Goal: Task Accomplishment & Management: Complete application form

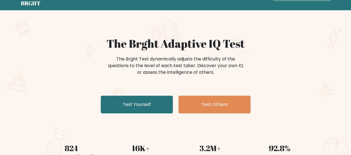
scroll to position [28, 0]
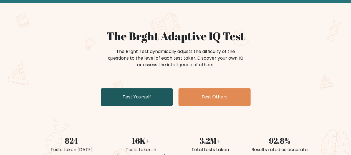
click at [143, 94] on link "Test Yourself" at bounding box center [137, 97] width 72 height 18
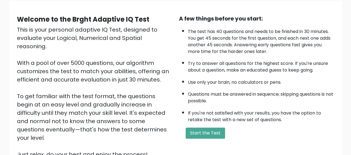
scroll to position [99, 0]
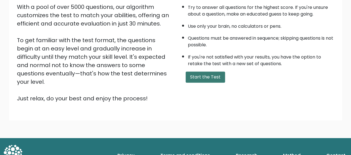
click at [195, 78] on button "Start the Test" at bounding box center [204, 77] width 39 height 11
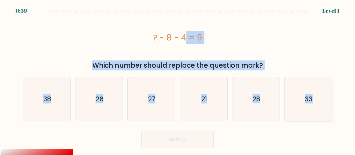
drag, startPoint x: 152, startPoint y: 38, endPoint x: 317, endPoint y: 101, distance: 177.2
click at [317, 101] on form "a." at bounding box center [177, 79] width 355 height 138
copy form "? - 8 - 4 = 9 Which number should replace the question mark? a. 38 b. 26 c. 27 …"
click at [117, 60] on div "? - 8 - 4 = 9 Which number should replace the question mark?" at bounding box center [177, 42] width 316 height 55
click at [157, 40] on div "? - 8 - 4 = 9" at bounding box center [177, 37] width 309 height 12
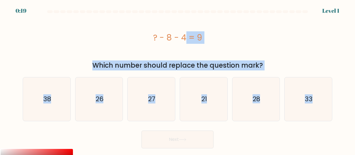
click at [217, 41] on div "? - 8 - 4 = 9" at bounding box center [177, 37] width 309 height 12
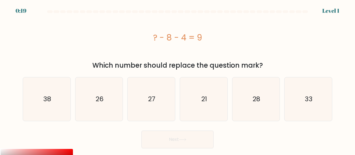
click at [217, 41] on div "? - 8 - 4 = 9" at bounding box center [177, 37] width 309 height 12
click at [202, 91] on icon "21" at bounding box center [204, 99] width 44 height 44
click at [178, 79] on input "d. 21" at bounding box center [177, 78] width 0 height 1
radio input "true"
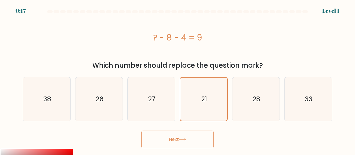
click at [186, 146] on button "Next" at bounding box center [177, 140] width 72 height 18
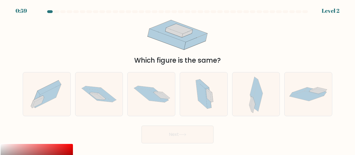
drag, startPoint x: 147, startPoint y: 28, endPoint x: 177, endPoint y: 34, distance: 30.7
click at [177, 34] on icon at bounding box center [177, 34] width 81 height 39
click at [185, 32] on icon at bounding box center [179, 29] width 26 height 10
click at [104, 87] on icon at bounding box center [98, 93] width 47 height 31
click at [177, 79] on input "b." at bounding box center [177, 78] width 0 height 1
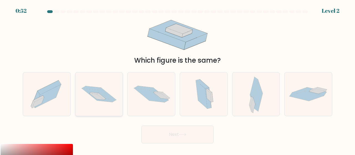
radio input "true"
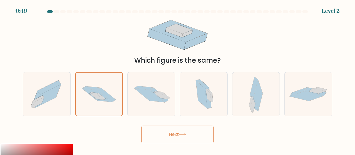
click at [186, 134] on icon at bounding box center [182, 134] width 7 height 3
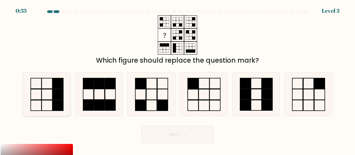
click at [43, 83] on icon at bounding box center [47, 94] width 44 height 44
click at [177, 79] on input "a." at bounding box center [177, 78] width 0 height 1
radio input "true"
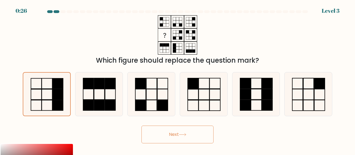
click at [168, 136] on button "Next" at bounding box center [177, 135] width 72 height 18
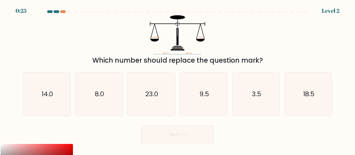
click at [179, 136] on button "Next" at bounding box center [177, 135] width 72 height 18
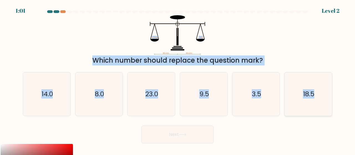
drag, startPoint x: 140, startPoint y: 18, endPoint x: 318, endPoint y: 95, distance: 193.8
click at [317, 95] on form at bounding box center [177, 76] width 355 height 133
click at [233, 48] on icon "90 cm 90 cm 9.5 kg ? kg" at bounding box center [177, 34] width 166 height 39
click at [217, 45] on icon "90 cm 90 cm 9.5 kg ? kg" at bounding box center [177, 34] width 166 height 39
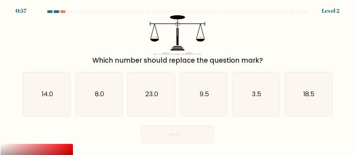
click at [196, 47] on icon "90 cm 90 cm 9.5 kg ? kg" at bounding box center [177, 34] width 166 height 39
drag, startPoint x: 157, startPoint y: 15, endPoint x: 181, endPoint y: 39, distance: 33.3
click at [202, 50] on form at bounding box center [177, 76] width 355 height 133
drag, startPoint x: 178, startPoint y: 36, endPoint x: 174, endPoint y: 31, distance: 6.3
click at [178, 36] on rect at bounding box center [177, 36] width 2 height 17
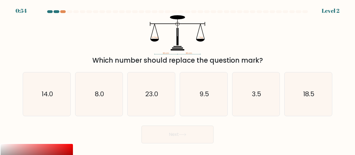
click at [142, 27] on icon "90 cm 90 cm 9.5 kg ? kg" at bounding box center [177, 34] width 166 height 39
click at [140, 25] on icon "90 cm 90 cm 9.5 kg ? kg" at bounding box center [177, 34] width 166 height 39
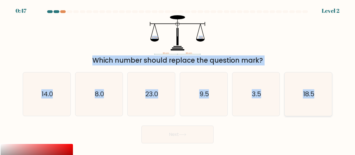
drag, startPoint x: 140, startPoint y: 25, endPoint x: 316, endPoint y: 96, distance: 189.3
click at [316, 96] on form at bounding box center [177, 76] width 355 height 133
copy form "9.5 kg ? kg Which number should replace the question mark? a. 14.0 b. 8.0 c. 23…"
click at [104, 28] on icon "90 cm 90 cm 9.5 kg ? kg" at bounding box center [177, 34] width 166 height 39
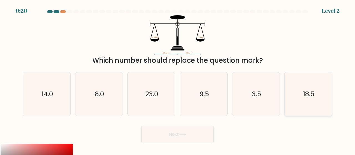
click at [298, 101] on icon "18.5" at bounding box center [308, 94] width 44 height 44
click at [178, 79] on input "f. 18.5" at bounding box center [177, 78] width 0 height 1
radio input "true"
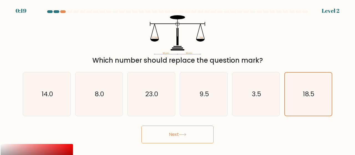
click at [204, 133] on button "Next" at bounding box center [177, 135] width 72 height 18
click at [183, 134] on icon at bounding box center [182, 134] width 7 height 2
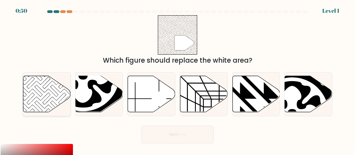
click at [47, 99] on icon at bounding box center [46, 94] width 47 height 36
click at [177, 79] on input "a." at bounding box center [177, 78] width 0 height 1
radio input "true"
click at [182, 132] on button "Next" at bounding box center [177, 135] width 72 height 18
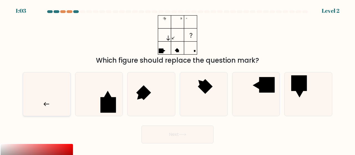
click at [63, 92] on icon at bounding box center [47, 94] width 44 height 44
click at [177, 79] on input "a." at bounding box center [177, 78] width 0 height 1
radio input "true"
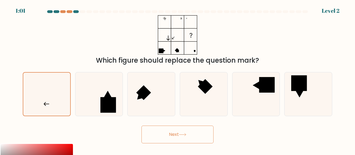
click at [168, 136] on button "Next" at bounding box center [177, 135] width 72 height 18
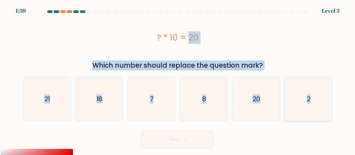
drag, startPoint x: 153, startPoint y: 34, endPoint x: 315, endPoint y: 106, distance: 177.4
click at [324, 110] on form "a. 7" at bounding box center [177, 79] width 355 height 138
copy form "? * 10 = 20 Which number should replace the question mark? a. 21 b. 18 c. 7 d. …"
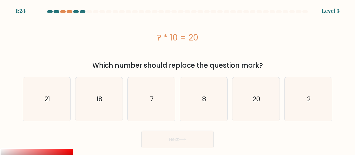
click at [113, 12] on div at bounding box center [116, 11] width 6 height 3
click at [305, 99] on icon "2" at bounding box center [308, 99] width 44 height 44
click at [178, 79] on input "f. 2" at bounding box center [177, 78] width 0 height 1
radio input "true"
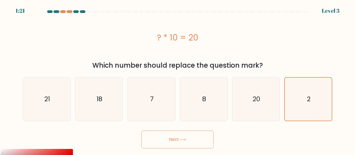
click at [194, 142] on button "Next" at bounding box center [177, 140] width 72 height 18
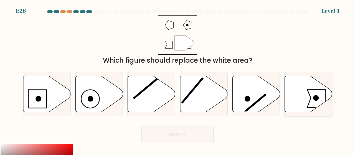
click at [295, 89] on icon at bounding box center [308, 94] width 47 height 36
click at [178, 79] on input "f." at bounding box center [177, 78] width 0 height 1
radio input "true"
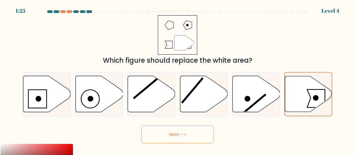
click at [191, 138] on button "Next" at bounding box center [177, 135] width 72 height 18
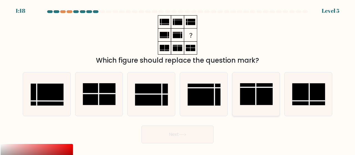
click at [257, 92] on rect at bounding box center [256, 94] width 33 height 22
click at [178, 79] on input "e." at bounding box center [177, 78] width 0 height 1
radio input "true"
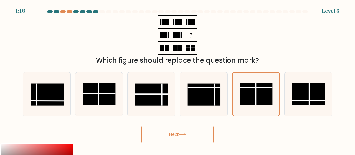
click at [197, 139] on button "Next" at bounding box center [177, 135] width 72 height 18
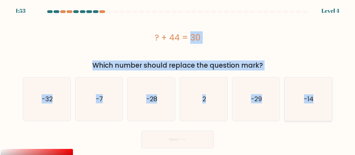
drag, startPoint x: 148, startPoint y: 32, endPoint x: 307, endPoint y: 96, distance: 171.6
click at [318, 96] on form "a. 2" at bounding box center [177, 79] width 355 height 138
copy form "? + 44 = 30 Which number should replace the question mark? a. -32 b. -7 c. -28 …"
click at [111, 54] on div "? + 44 = 30" at bounding box center [177, 37] width 309 height 44
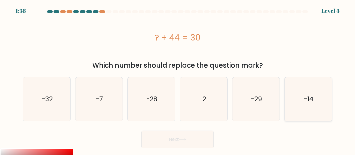
click at [304, 113] on icon "-14" at bounding box center [308, 99] width 44 height 44
click at [178, 79] on input "f. -14" at bounding box center [177, 78] width 0 height 1
radio input "true"
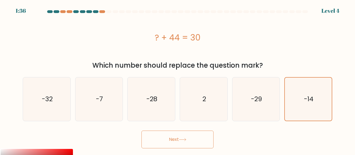
click at [171, 139] on button "Next" at bounding box center [177, 140] width 72 height 18
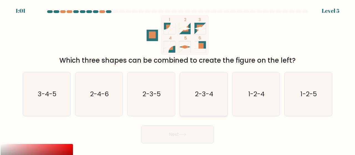
click at [202, 89] on icon "2-3-4" at bounding box center [204, 94] width 44 height 44
click at [178, 79] on input "d. 2-3-4" at bounding box center [177, 78] width 0 height 1
radio input "true"
click at [192, 133] on button "Next" at bounding box center [177, 135] width 72 height 18
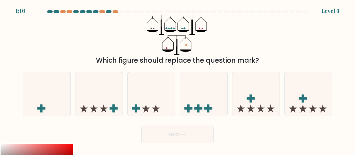
drag, startPoint x: 149, startPoint y: 26, endPoint x: 169, endPoint y: 27, distance: 19.2
click at [184, 29] on icon "?" at bounding box center [178, 34] width 62 height 39
click at [167, 27] on icon "?" at bounding box center [178, 34] width 62 height 39
drag, startPoint x: 157, startPoint y: 24, endPoint x: 186, endPoint y: 28, distance: 29.1
click at [186, 28] on icon "?" at bounding box center [178, 34] width 62 height 39
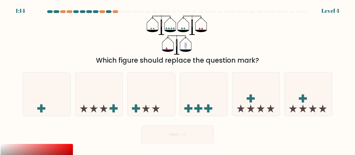
click at [182, 34] on icon "?" at bounding box center [178, 34] width 62 height 39
click at [203, 51] on icon "?" at bounding box center [178, 34] width 62 height 39
click at [199, 48] on icon "?" at bounding box center [178, 34] width 62 height 39
drag, startPoint x: 176, startPoint y: 41, endPoint x: 168, endPoint y: 40, distance: 8.4
click at [176, 41] on icon at bounding box center [176, 46] width 1 height 15
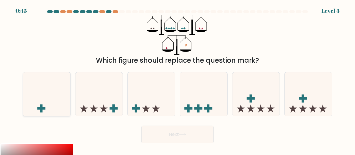
click at [55, 90] on icon at bounding box center [46, 94] width 47 height 39
click at [177, 79] on input "a." at bounding box center [177, 78] width 0 height 1
radio input "true"
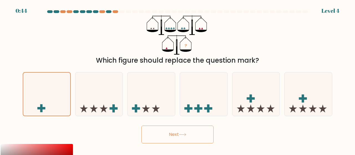
click at [175, 136] on button "Next" at bounding box center [177, 135] width 72 height 18
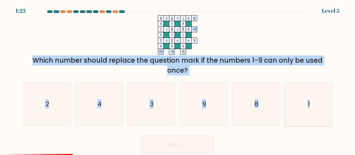
drag, startPoint x: 155, startPoint y: 15, endPoint x: 313, endPoint y: 103, distance: 181.2
click at [313, 103] on form at bounding box center [177, 81] width 355 height 143
copy form "9 + 2 + ... 16 + - + ? - 8 - 6 -10 + - - 7 + 3 + 1 = 11 = = = = 20 -9 10 = Whic…"
click at [96, 37] on icon "9 + 2 + ... 16 + - + ? - 8 - 6 -10 + - - 7 + 3 + 1 = 11 = = = = 20 -9 10 =" at bounding box center [177, 34] width 166 height 39
click at [98, 36] on icon "9 + 2 + ... 16 + - + ? - 8 - 6 -10 + - - 7 + 3 + 1 = 11 = = = = 20 -9 10 =" at bounding box center [177, 34] width 166 height 39
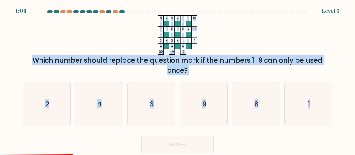
click at [98, 36] on icon "9 + 2 + ... 16 + - + ? - 8 - 6 -10 + - - 7 + 3 + 1 = 11 = = = = 20 -9 10 =" at bounding box center [177, 34] width 166 height 39
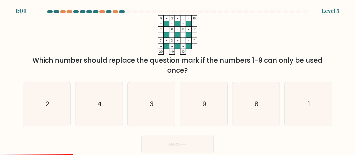
click at [187, 37] on rect at bounding box center [189, 35] width 6 height 6
click at [114, 114] on icon "4" at bounding box center [99, 104] width 44 height 44
click at [177, 79] on input "b. 4" at bounding box center [177, 78] width 0 height 1
radio input "true"
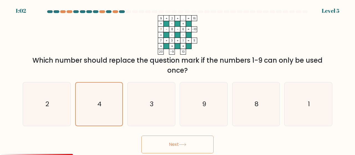
click at [169, 141] on button "Next" at bounding box center [177, 145] width 72 height 18
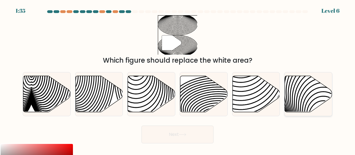
click at [313, 96] on icon at bounding box center [323, 75] width 95 height 95
click at [178, 79] on input "f." at bounding box center [177, 78] width 0 height 1
radio input "true"
click at [198, 134] on button "Next" at bounding box center [177, 135] width 72 height 18
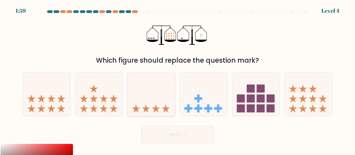
click at [151, 107] on icon at bounding box center [151, 94] width 47 height 39
click at [177, 79] on input "c." at bounding box center [177, 78] width 0 height 1
radio input "true"
click at [167, 130] on button "Next" at bounding box center [177, 135] width 72 height 18
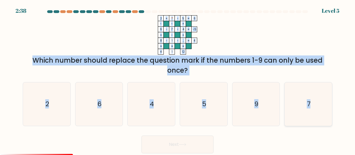
drag, startPoint x: 157, startPoint y: 17, endPoint x: 320, endPoint y: 110, distance: 187.3
click at [320, 110] on form at bounding box center [177, 81] width 355 height 143
copy form "2 + ? - 5 6 - - + 6 - 7 - 4 -5 + - + 8 - 1 - ... = 4 = = = = 4 1 12 = Which num…"
click at [98, 20] on icon "2 + ? - 5 6 - - + 6 - 7 - 4 -5 + - + 8 - 1 - ... = 4 = = = = 4 1 12 =" at bounding box center [177, 34] width 166 height 39
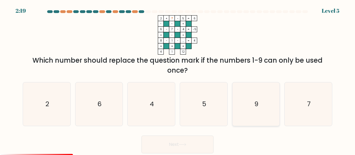
click at [257, 101] on text "9" at bounding box center [256, 104] width 4 height 9
click at [178, 79] on input "e. 9" at bounding box center [177, 78] width 0 height 1
radio input "true"
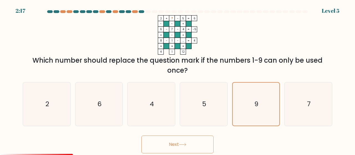
click at [203, 146] on button "Next" at bounding box center [177, 145] width 72 height 18
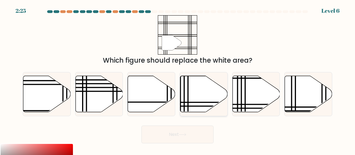
click at [190, 96] on icon at bounding box center [203, 94] width 47 height 36
click at [178, 79] on input "d." at bounding box center [177, 78] width 0 height 1
radio input "true"
click at [195, 137] on button "Next" at bounding box center [177, 135] width 72 height 18
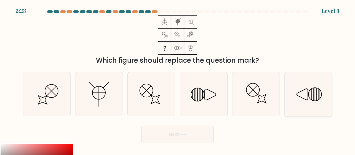
click at [303, 92] on icon at bounding box center [308, 94] width 44 height 44
click at [178, 79] on input "f." at bounding box center [177, 78] width 0 height 1
radio input "true"
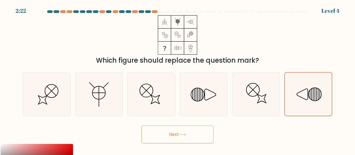
click at [201, 137] on button "Next" at bounding box center [177, 135] width 72 height 18
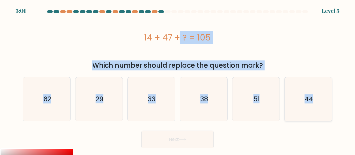
drag, startPoint x: 141, startPoint y: 38, endPoint x: 313, endPoint y: 102, distance: 183.8
click at [313, 102] on form "a." at bounding box center [177, 79] width 355 height 138
copy form "14 + 47 + ? = 105 Which number should replace the question mark? a. 62 b. 29 c.…"
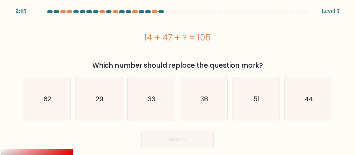
click at [84, 12] on div at bounding box center [83, 11] width 6 height 3
click at [300, 98] on icon "44" at bounding box center [308, 99] width 44 height 44
click at [178, 79] on input "f. 44" at bounding box center [177, 78] width 0 height 1
radio input "true"
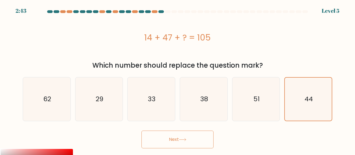
click at [160, 142] on button "Next" at bounding box center [177, 140] width 72 height 18
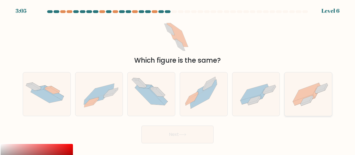
click at [310, 89] on icon at bounding box center [306, 92] width 26 height 19
click at [178, 79] on input "f." at bounding box center [177, 78] width 0 height 1
radio input "true"
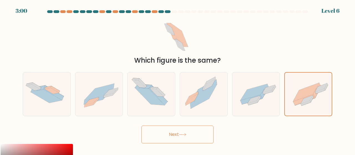
click at [203, 136] on button "Next" at bounding box center [177, 135] width 72 height 18
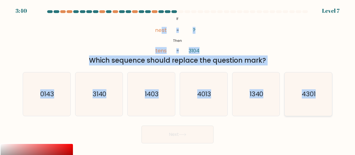
drag, startPoint x: 162, startPoint y: 18, endPoint x: 322, endPoint y: 98, distance: 179.2
click at [322, 98] on form "If ?" at bounding box center [177, 76] width 355 height 133
copy form "st tens ? 3104 = = Which sequence should replace the question mark? a. 0143 b. …"
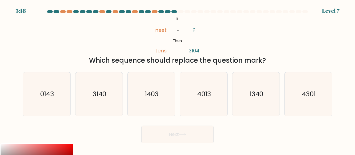
click at [121, 37] on div "@import url('https://fonts.googleapis.com/css?family=Abril+Fatface:400,100,100i…" at bounding box center [177, 40] width 316 height 50
click at [201, 101] on icon "4013" at bounding box center [204, 94] width 44 height 44
click at [178, 79] on input "d. 4013" at bounding box center [177, 78] width 0 height 1
radio input "true"
click at [196, 131] on button "Next" at bounding box center [177, 135] width 72 height 18
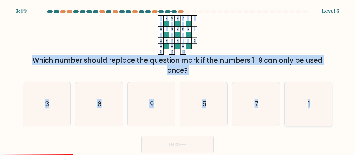
drag, startPoint x: 155, startPoint y: 17, endPoint x: 317, endPoint y: 108, distance: 185.5
click at [317, 108] on form at bounding box center [177, 81] width 355 height 143
copy form "7 - 9 + 4 2 - + - 6 - 3 + 8 11 + + + 2 + ? - 1 = 6 = = = = 3 17 -3 = Which numb…"
click at [85, 32] on div "7 - 9 + 4 2 - + - 6 - 3 + 8 11 + + + 2 + ? - 1 = 6 = = = = 3 17 -3 = Which numb…" at bounding box center [177, 45] width 316 height 60
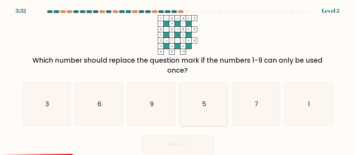
click at [201, 107] on icon "5" at bounding box center [204, 104] width 44 height 44
click at [178, 79] on input "d. 5" at bounding box center [177, 78] width 0 height 1
radio input "true"
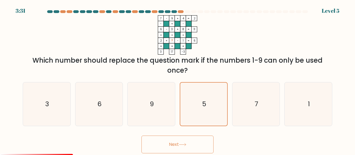
click at [198, 140] on button "Next" at bounding box center [177, 145] width 72 height 18
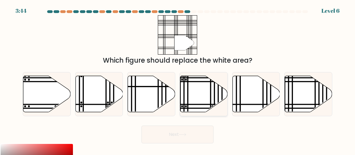
click at [211, 94] on line at bounding box center [211, 74] width 0 height 95
click at [178, 79] on input "d." at bounding box center [177, 78] width 0 height 1
radio input "true"
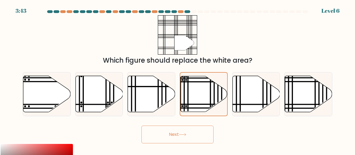
click at [185, 136] on icon at bounding box center [182, 134] width 7 height 3
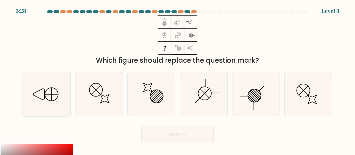
click at [54, 89] on icon at bounding box center [47, 94] width 44 height 44
click at [177, 79] on input "a." at bounding box center [177, 78] width 0 height 1
radio input "true"
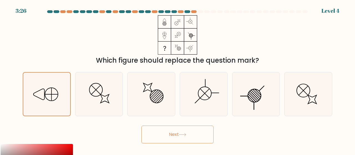
click at [167, 131] on button "Next" at bounding box center [177, 135] width 72 height 18
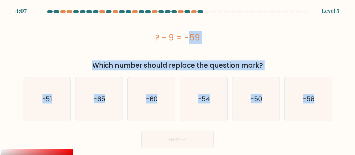
drag, startPoint x: 151, startPoint y: 37, endPoint x: 337, endPoint y: 107, distance: 198.7
click at [337, 107] on form "a." at bounding box center [177, 79] width 355 height 138
copy form "? - 9 = -59 Which number should replace the question mark? a. -51 b. -65 c. -60…"
click at [110, 40] on div "? - 9 = -59" at bounding box center [177, 37] width 309 height 12
click at [116, 38] on div "? - 9 = -59" at bounding box center [177, 37] width 309 height 12
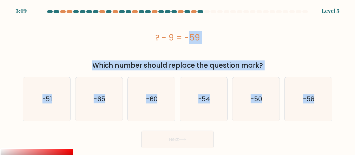
click at [239, 50] on div "? - 9 = -59" at bounding box center [177, 37] width 309 height 44
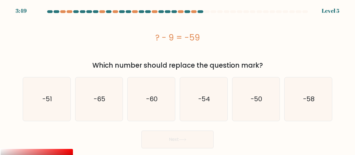
click at [239, 50] on div "? - 9 = -59" at bounding box center [177, 37] width 309 height 44
click at [266, 96] on icon "-50" at bounding box center [256, 99] width 44 height 44
click at [178, 79] on input "e. -50" at bounding box center [177, 78] width 0 height 1
radio input "true"
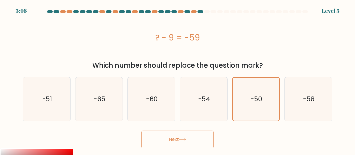
click at [180, 142] on button "Next" at bounding box center [177, 140] width 72 height 18
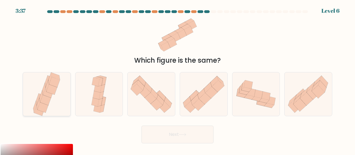
click at [42, 104] on icon at bounding box center [42, 107] width 11 height 10
click at [177, 79] on input "a." at bounding box center [177, 78] width 0 height 1
radio input "true"
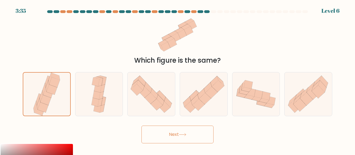
click at [179, 137] on button "Next" at bounding box center [177, 135] width 72 height 18
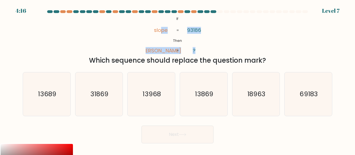
drag, startPoint x: 162, startPoint y: 22, endPoint x: 214, endPoint y: 51, distance: 58.9
click at [222, 54] on div "@import url('https://fonts.googleapis.com/css?family=Abril+Fatface:400,100,100i…" at bounding box center [177, 40] width 316 height 50
click at [166, 27] on tspan "slope" at bounding box center [161, 30] width 14 height 7
click at [165, 24] on icon "@import url('https://fonts.googleapis.com/css?family=Abril+Fatface:400,100,100i…" at bounding box center [178, 34] width 64 height 39
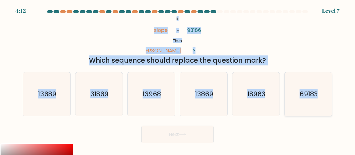
drag, startPoint x: 171, startPoint y: 16, endPoint x: 324, endPoint y: 91, distance: 170.9
click at [324, 91] on form "If ?" at bounding box center [177, 76] width 355 height 133
click at [98, 45] on div "@import url('https://fonts.googleapis.com/css?family=Abril+Fatface:400,100,100i…" at bounding box center [177, 40] width 316 height 50
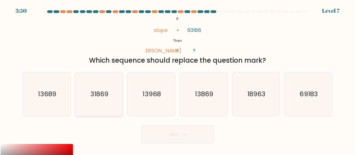
click at [100, 86] on icon "31869" at bounding box center [99, 94] width 44 height 44
click at [177, 79] on input "b. 31869" at bounding box center [177, 78] width 0 height 1
radio input "true"
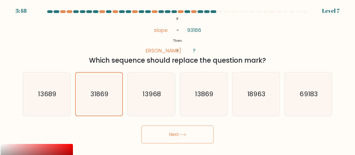
click at [190, 138] on button "Next" at bounding box center [177, 135] width 72 height 18
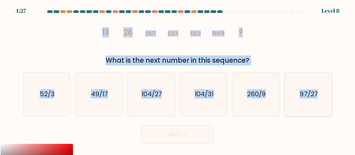
drag, startPoint x: 99, startPoint y: 33, endPoint x: 319, endPoint y: 93, distance: 227.5
click at [318, 93] on form at bounding box center [177, 76] width 355 height 133
click at [88, 23] on div "image/svg+xml 13 26 26/3 52/3 52/9 104/9 ? What is the next number in this sequ…" at bounding box center [177, 40] width 316 height 50
click at [91, 31] on div "image/svg+xml 13 26 26/3 52/3 52/9 104/9 ? What is the next number in this sequ…" at bounding box center [177, 40] width 316 height 50
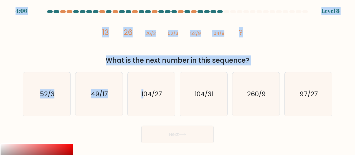
click at [0, 0] on html "4:06 Level 8" at bounding box center [177, 109] width 355 height 218
click at [74, 48] on div "image/svg+xml 13 26 26/3 52/3 52/9 104/9 ? What is the next number in this sequ…" at bounding box center [177, 40] width 316 height 50
click at [77, 47] on div "image/svg+xml 13 26 26/3 52/3 52/9 104/9 ? What is the next number in this sequ…" at bounding box center [177, 40] width 316 height 50
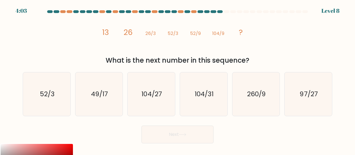
click at [77, 47] on div "image/svg+xml 13 26 26/3 52/3 52/9 104/9 ? What is the next number in this sequ…" at bounding box center [177, 40] width 316 height 50
click at [137, 88] on icon "104/27" at bounding box center [151, 94] width 44 height 44
click at [177, 79] on input "c. 104/27" at bounding box center [177, 78] width 0 height 1
radio input "true"
click at [187, 139] on button "Next" at bounding box center [177, 135] width 72 height 18
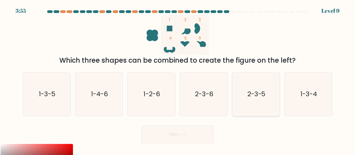
click at [262, 94] on text "2-3-5" at bounding box center [256, 94] width 18 height 9
click at [178, 79] on input "e. 2-3-5" at bounding box center [177, 78] width 0 height 1
radio input "true"
click at [201, 134] on button "Next" at bounding box center [177, 135] width 72 height 18
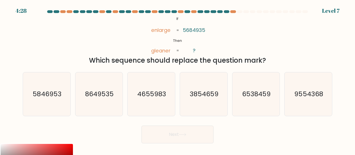
click at [236, 50] on div "@import url('https://fonts.googleapis.com/css?family=Abril+Fatface:400,100,100i…" at bounding box center [177, 40] width 316 height 50
click at [204, 123] on div "Next" at bounding box center [177, 133] width 316 height 21
click at [227, 48] on div "@import url('https://fonts.googleapis.com/css?family=Abril+Fatface:400,100,100i…" at bounding box center [177, 40] width 316 height 50
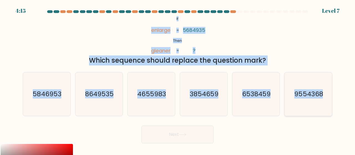
drag, startPoint x: 171, startPoint y: 19, endPoint x: 324, endPoint y: 93, distance: 169.9
click at [324, 93] on form "If ?" at bounding box center [177, 76] width 355 height 133
click at [109, 38] on div "@import url('https://fonts.googleapis.com/css?family=Abril+Fatface:400,100,100i…" at bounding box center [177, 40] width 316 height 50
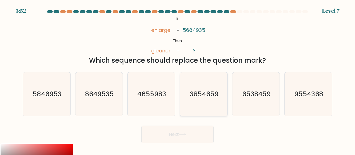
click at [210, 95] on text "3854659" at bounding box center [204, 94] width 29 height 9
click at [178, 79] on input "d. 3854659" at bounding box center [177, 78] width 0 height 1
radio input "true"
click at [205, 132] on button "Next" at bounding box center [177, 135] width 72 height 18
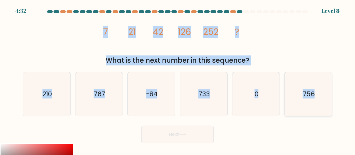
drag, startPoint x: 101, startPoint y: 27, endPoint x: 322, endPoint y: 97, distance: 232.0
click at [322, 97] on form at bounding box center [177, 76] width 355 height 133
click at [101, 27] on icon "image/svg+xml 7 21 42 126 252 ?" at bounding box center [177, 34] width 157 height 39
click at [254, 46] on icon "image/svg+xml 7 21 42 126 252 ?" at bounding box center [177, 34] width 157 height 39
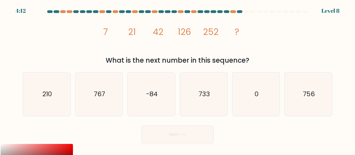
click at [254, 46] on icon "image/svg+xml 7 21 42 126 252 ?" at bounding box center [177, 34] width 157 height 39
click at [322, 100] on icon "756" at bounding box center [308, 94] width 44 height 44
click at [178, 79] on input "f. 756" at bounding box center [177, 78] width 0 height 1
radio input "true"
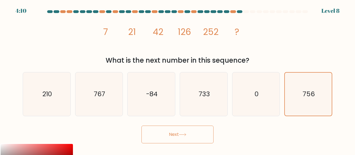
click at [191, 133] on button "Next" at bounding box center [177, 135] width 72 height 18
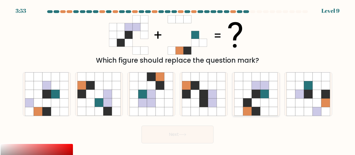
click at [243, 87] on icon at bounding box center [238, 85] width 9 height 9
click at [178, 79] on input "e." at bounding box center [177, 78] width 0 height 1
radio input "true"
click at [159, 133] on button "Next" at bounding box center [177, 135] width 72 height 18
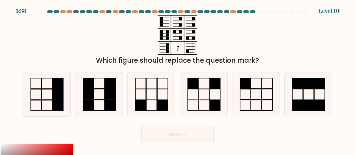
click at [49, 89] on rect at bounding box center [47, 94] width 11 height 11
click at [177, 79] on input "a." at bounding box center [177, 78] width 0 height 1
radio input "true"
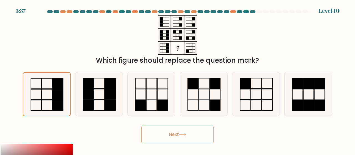
click at [201, 135] on button "Next" at bounding box center [177, 135] width 72 height 18
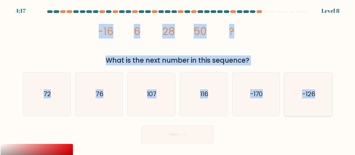
drag, startPoint x: 99, startPoint y: 32, endPoint x: 324, endPoint y: 95, distance: 233.4
click at [324, 95] on form at bounding box center [177, 76] width 355 height 133
click at [92, 27] on div "image/svg+xml -16 6 28 50 ? What is the next number in this sequence?" at bounding box center [177, 40] width 316 height 50
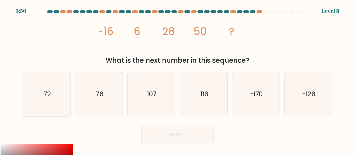
click at [43, 97] on icon "72" at bounding box center [47, 94] width 44 height 44
click at [177, 79] on input "a. 72" at bounding box center [177, 78] width 0 height 1
radio input "true"
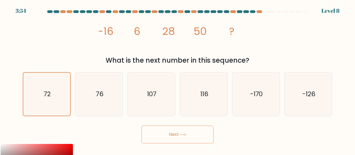
click at [199, 131] on button "Next" at bounding box center [177, 135] width 72 height 18
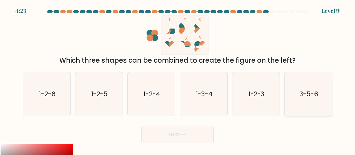
click at [308, 86] on icon "3-5-6" at bounding box center [308, 94] width 44 height 44
click at [178, 79] on input "f. 3-5-6" at bounding box center [177, 78] width 0 height 1
radio input "true"
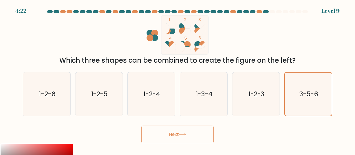
click at [208, 139] on button "Next" at bounding box center [177, 135] width 72 height 18
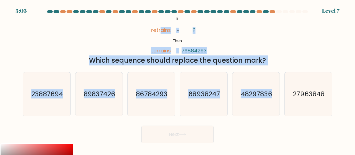
drag, startPoint x: 161, startPoint y: 17, endPoint x: 266, endPoint y: 61, distance: 114.6
click at [276, 74] on form "If ?" at bounding box center [177, 76] width 355 height 133
click at [260, 47] on div "@import url('https://fonts.googleapis.com/css?family=Abril+Fatface:400,100,100i…" at bounding box center [177, 40] width 316 height 50
drag, startPoint x: 172, startPoint y: 16, endPoint x: 328, endPoint y: 97, distance: 175.8
click at [328, 97] on form "If ?" at bounding box center [177, 76] width 355 height 133
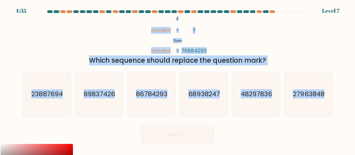
click at [104, 40] on div "@import url('https://fonts.googleapis.com/css?family=Abril+Fatface:400,100,100i…" at bounding box center [177, 40] width 316 height 50
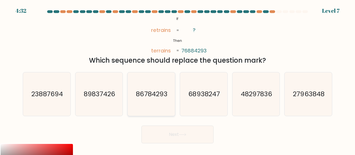
click at [153, 98] on text "86784293" at bounding box center [151, 94] width 31 height 9
click at [177, 79] on input "c. 86784293" at bounding box center [177, 78] width 0 height 1
radio input "true"
click at [162, 129] on button "Next" at bounding box center [177, 135] width 72 height 18
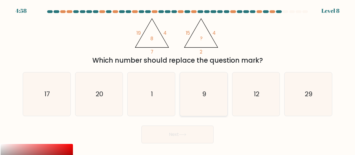
click at [205, 97] on text "9" at bounding box center [204, 94] width 4 height 9
click at [178, 79] on input "d. 9" at bounding box center [177, 78] width 0 height 1
radio input "true"
click at [197, 134] on button "Next" at bounding box center [177, 135] width 72 height 18
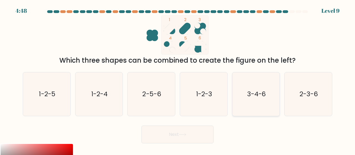
click at [256, 97] on text "3-4-6" at bounding box center [256, 94] width 19 height 9
click at [178, 79] on input "e. 3-4-6" at bounding box center [177, 78] width 0 height 1
radio input "true"
click at [207, 129] on button "Next" at bounding box center [177, 135] width 72 height 18
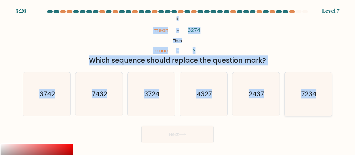
drag, startPoint x: 173, startPoint y: 21, endPoint x: 320, endPoint y: 93, distance: 163.9
click at [320, 93] on form "If ?" at bounding box center [177, 76] width 355 height 133
click at [90, 31] on div "@import url('https://fonts.googleapis.com/css?family=Abril+Fatface:400,100,100i…" at bounding box center [177, 40] width 316 height 50
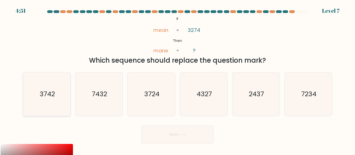
click at [57, 86] on icon "3742" at bounding box center [47, 94] width 44 height 44
click at [177, 79] on input "a. 3742" at bounding box center [177, 78] width 0 height 1
radio input "true"
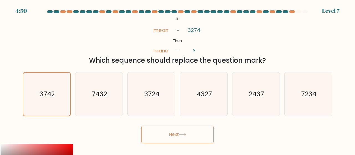
click at [170, 136] on button "Next" at bounding box center [177, 135] width 72 height 18
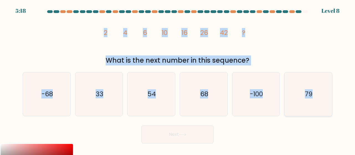
drag, startPoint x: 101, startPoint y: 29, endPoint x: 316, endPoint y: 103, distance: 227.6
click at [316, 103] on form at bounding box center [177, 76] width 355 height 133
click at [90, 32] on div "image/svg+xml 2 4 6 10 16 26 42 ? What is the next number in this sequence?" at bounding box center [177, 40] width 316 height 50
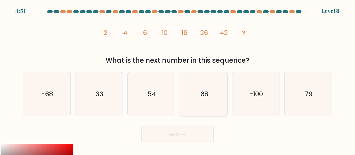
click at [205, 94] on text "68" at bounding box center [204, 94] width 8 height 9
click at [178, 79] on input "d. 68" at bounding box center [177, 78] width 0 height 1
radio input "true"
click at [200, 134] on button "Next" at bounding box center [177, 135] width 72 height 18
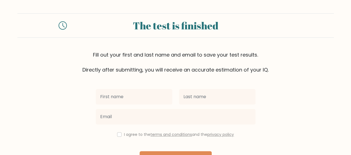
click at [131, 96] on input "text" at bounding box center [134, 97] width 77 height 16
type input "peris"
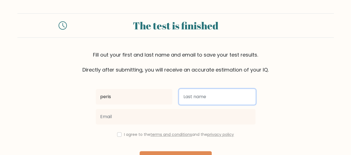
click at [183, 101] on input "text" at bounding box center [217, 97] width 77 height 16
type input "wanja"
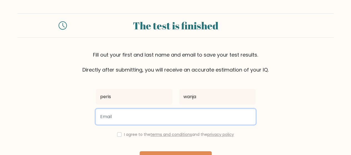
drag, startPoint x: 196, startPoint y: 119, endPoint x: 193, endPoint y: 120, distance: 3.1
click at [196, 119] on input "email" at bounding box center [176, 117] width 160 height 16
type input "wanjap6664@gmail.com"
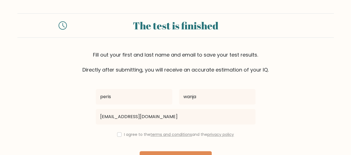
click at [116, 132] on div "I agree to the terms and conditions and the privacy policy" at bounding box center [175, 134] width 166 height 7
click at [120, 134] on div "I agree to the terms and conditions and the privacy policy" at bounding box center [175, 134] width 166 height 7
click at [119, 135] on input "checkbox" at bounding box center [119, 134] width 4 height 4
checkbox input "true"
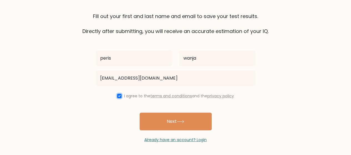
scroll to position [39, 0]
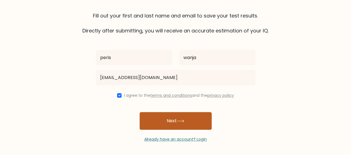
click at [151, 124] on button "Next" at bounding box center [175, 121] width 72 height 18
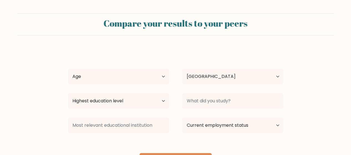
select select "KE"
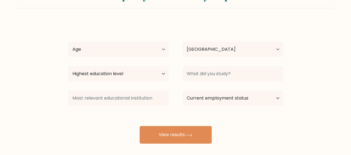
scroll to position [28, 0]
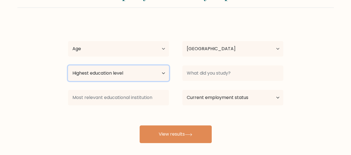
click at [153, 73] on select "Highest education level No schooling Primary Lower Secondary Upper Secondary Oc…" at bounding box center [118, 73] width 101 height 16
select select "bachelors_degree"
click at [68, 65] on select "Highest education level No schooling Primary Lower Secondary Upper Secondary Oc…" at bounding box center [118, 73] width 101 height 16
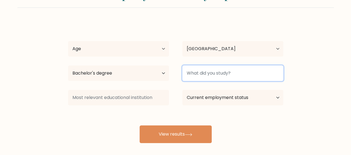
drag, startPoint x: 237, startPoint y: 75, endPoint x: 236, endPoint y: 78, distance: 3.2
click at [236, 75] on input at bounding box center [232, 73] width 101 height 16
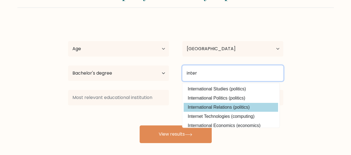
type input "inter"
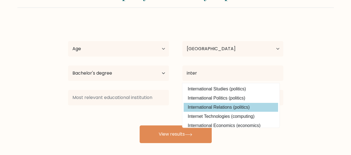
click at [228, 104] on div "peris wanja Age Under [DEMOGRAPHIC_DATA] [DEMOGRAPHIC_DATA] [DEMOGRAPHIC_DATA] …" at bounding box center [176, 82] width 222 height 122
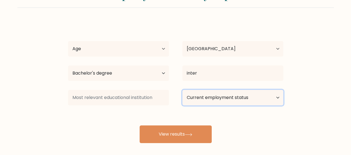
click at [232, 100] on select "Current employment status Employed Student Retired Other / prefer not to answer" at bounding box center [232, 98] width 101 height 16
click at [250, 95] on select "Current employment status Employed Student Retired Other / prefer not to answer" at bounding box center [232, 98] width 101 height 16
click at [260, 103] on select "Current employment status Employed Student Retired Other / prefer not to answer" at bounding box center [232, 98] width 101 height 16
select select "other"
click at [182, 90] on select "Current employment status Employed Student Retired Other / prefer not to answer" at bounding box center [232, 98] width 101 height 16
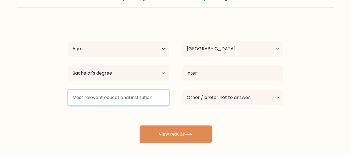
click at [156, 100] on input at bounding box center [118, 98] width 101 height 16
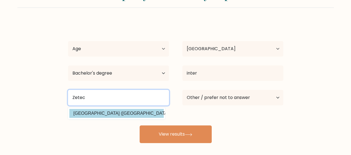
type input "Zetec"
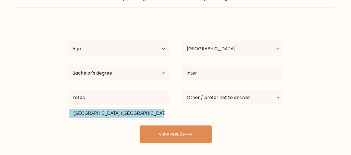
click at [136, 111] on div "peris wanja Age Under [DEMOGRAPHIC_DATA] [DEMOGRAPHIC_DATA] [DEMOGRAPHIC_DATA] …" at bounding box center [176, 82] width 222 height 122
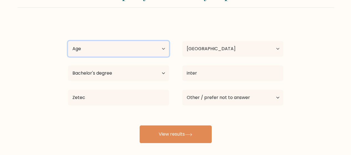
click at [160, 50] on select "Age Under [DEMOGRAPHIC_DATA] [DEMOGRAPHIC_DATA] [DEMOGRAPHIC_DATA] [DEMOGRAPHIC…" at bounding box center [118, 49] width 101 height 16
select select "25_34"
click at [68, 41] on select "Age Under [DEMOGRAPHIC_DATA] [DEMOGRAPHIC_DATA] [DEMOGRAPHIC_DATA] [DEMOGRAPHIC…" at bounding box center [118, 49] width 101 height 16
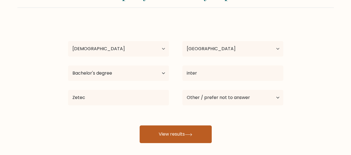
click at [160, 134] on button "View results" at bounding box center [175, 134] width 72 height 18
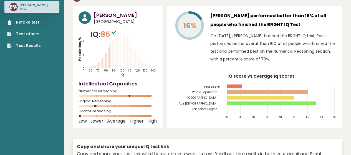
scroll to position [28, 0]
